Goal: Task Accomplishment & Management: Use online tool/utility

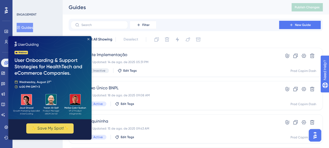
click at [89, 39] on icon "Close Preview" at bounding box center [88, 39] width 2 height 2
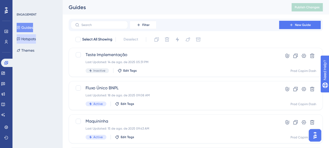
click at [20, 39] on icon at bounding box center [19, 39] width 4 height 4
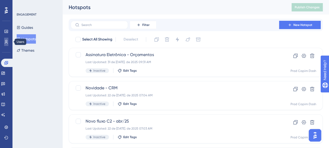
click at [8, 41] on icon at bounding box center [6, 42] width 4 height 4
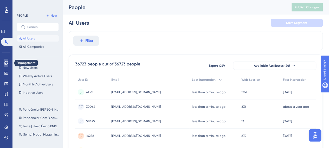
click at [7, 63] on icon at bounding box center [5, 62] width 3 height 3
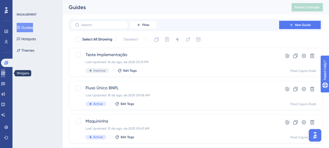
click at [5, 72] on icon at bounding box center [3, 73] width 4 height 4
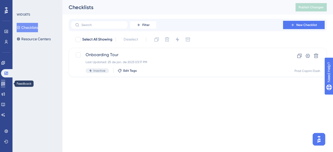
click at [4, 84] on link at bounding box center [3, 84] width 4 height 8
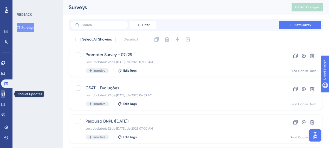
click at [5, 96] on link at bounding box center [3, 94] width 4 height 8
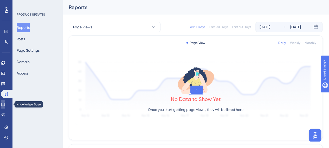
click at [5, 105] on icon at bounding box center [3, 105] width 4 height 4
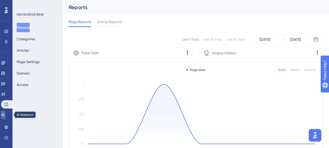
click at [5, 115] on link at bounding box center [3, 115] width 4 height 8
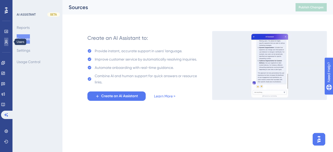
click at [7, 41] on icon at bounding box center [6, 42] width 4 height 4
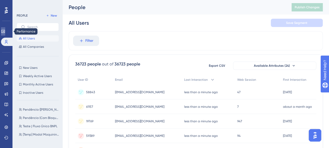
click at [3, 33] on link at bounding box center [3, 31] width 4 height 8
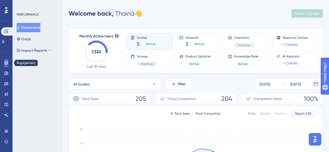
click at [8, 62] on icon at bounding box center [5, 62] width 3 height 3
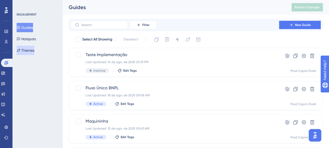
click at [29, 51] on button "Themes" at bounding box center [26, 50] width 18 height 9
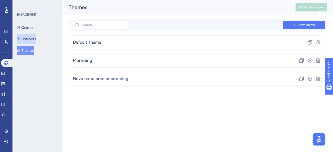
click at [29, 40] on button "Hotspots" at bounding box center [26, 38] width 19 height 9
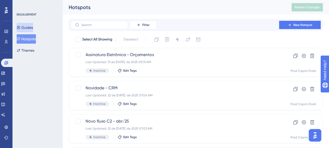
click at [30, 27] on button "Guides" at bounding box center [25, 27] width 16 height 9
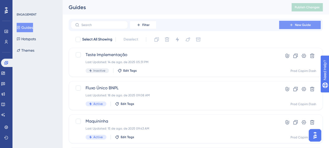
click at [292, 26] on icon at bounding box center [291, 25] width 4 height 4
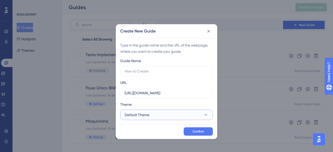
click at [159, 116] on button "Default Theme" at bounding box center [166, 115] width 93 height 10
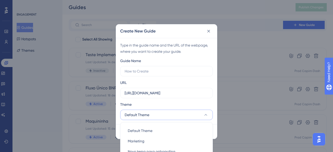
scroll to position [11, 0]
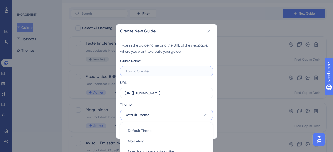
click at [161, 69] on input "text" at bounding box center [167, 71] width 84 height 6
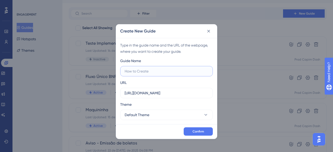
click at [189, 72] on input "text" at bounding box center [167, 71] width 84 height 6
click at [184, 71] on input "text" at bounding box center [167, 71] width 84 height 6
type input "P"
drag, startPoint x: 164, startPoint y: 72, endPoint x: 116, endPoint y: 75, distance: 48.6
click at [116, 75] on div "Create New Guide Type in the guide name and the URL of the webpage, where you w…" at bounding box center [167, 81] width 102 height 115
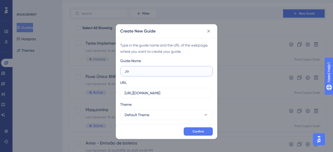
type input "J"
type input "P"
type input "Onboarding - Primeiro acesso (CS)"
click at [169, 112] on button "Default Theme" at bounding box center [166, 115] width 93 height 10
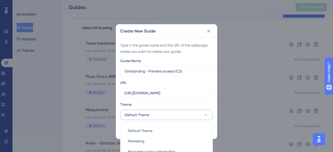
scroll to position [23, 0]
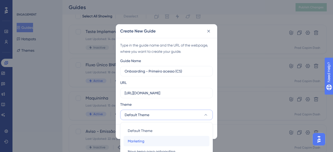
click at [142, 140] on span "Marketing" at bounding box center [136, 141] width 17 height 6
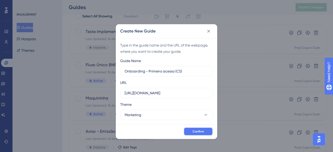
click at [207, 132] on button "Confirm" at bounding box center [198, 132] width 29 height 8
